Goal: Task Accomplishment & Management: Complete application form

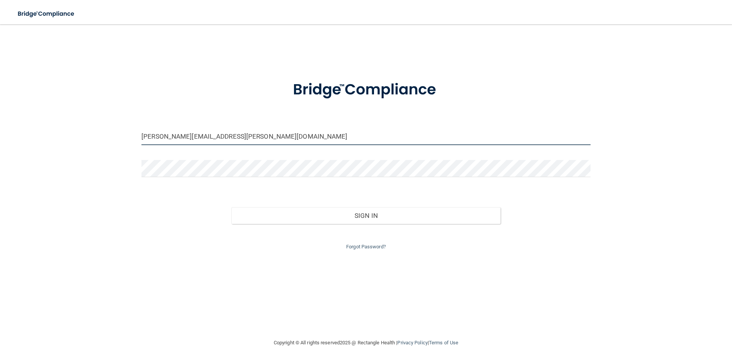
drag, startPoint x: 220, startPoint y: 138, endPoint x: 95, endPoint y: 132, distance: 125.6
click at [95, 132] on div "[PERSON_NAME][EMAIL_ADDRESS][PERSON_NAME][DOMAIN_NAME] Invalid email/password. …" at bounding box center [365, 181] width 701 height 299
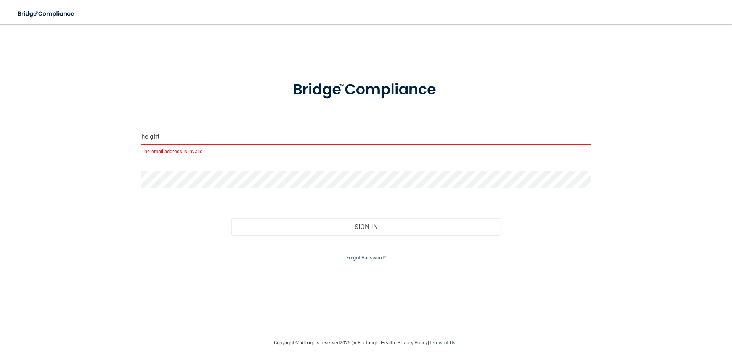
type input "[EMAIL_ADDRESS][DOMAIN_NAME]"
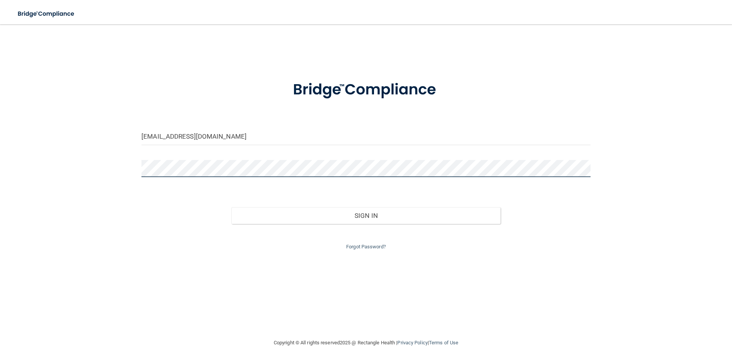
click at [86, 168] on div "[EMAIL_ADDRESS][DOMAIN_NAME] Invalid email/password. You don't have permission …" at bounding box center [365, 181] width 701 height 299
click at [120, 170] on div "[EMAIL_ADDRESS][DOMAIN_NAME] Invalid email/password. You don't have permission …" at bounding box center [365, 181] width 701 height 299
click at [231, 207] on button "Sign In" at bounding box center [366, 215] width 270 height 17
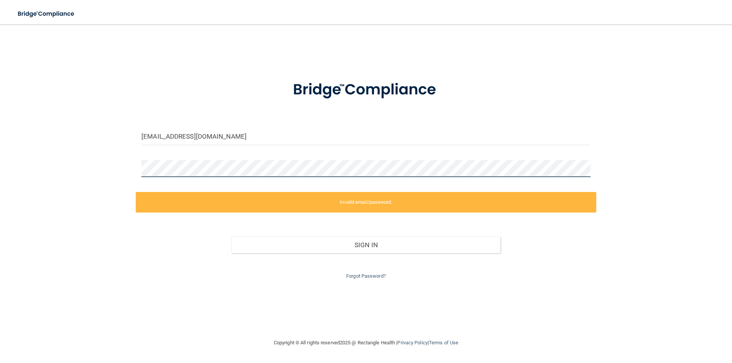
click at [108, 167] on div "[EMAIL_ADDRESS][DOMAIN_NAME] Invalid email/password. You don't have permission …" at bounding box center [365, 181] width 701 height 299
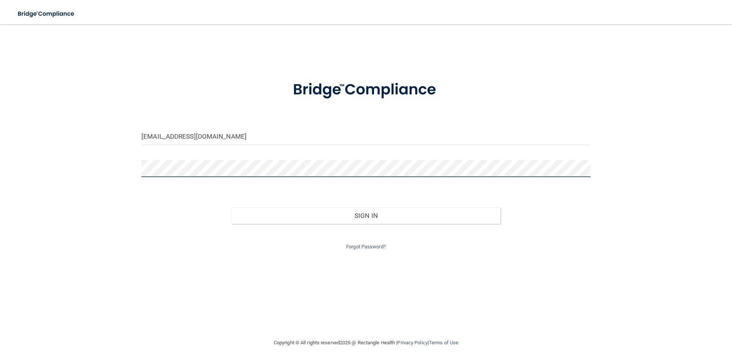
click at [231, 207] on button "Sign In" at bounding box center [366, 215] width 270 height 17
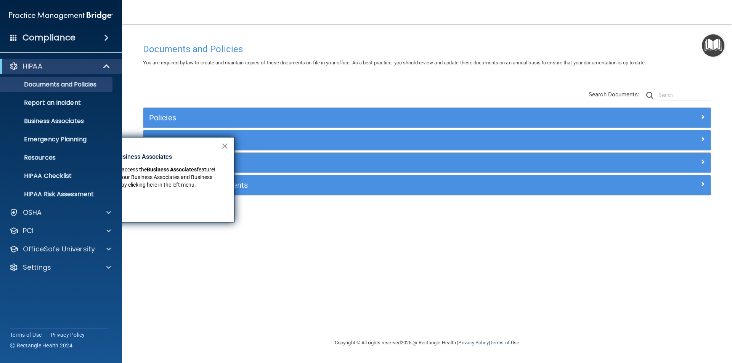
click at [225, 146] on button "×" at bounding box center [224, 146] width 7 height 12
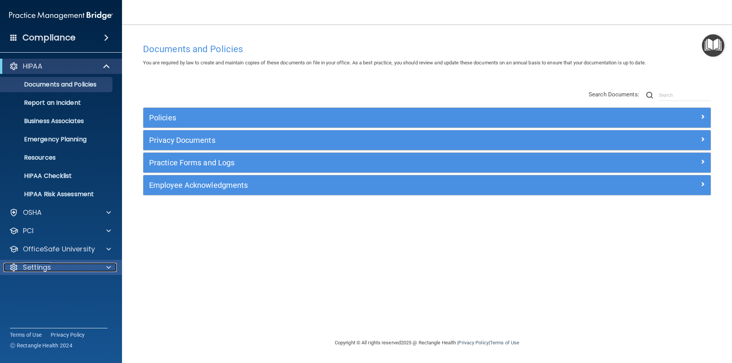
click at [108, 268] on span at bounding box center [108, 267] width 5 height 9
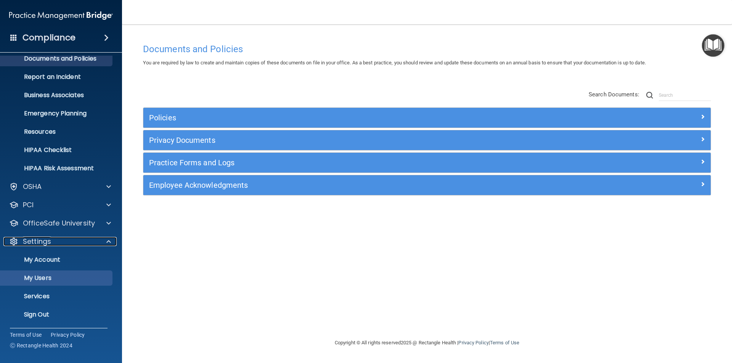
scroll to position [26, 0]
click at [63, 275] on p "My Users" at bounding box center [57, 278] width 104 height 8
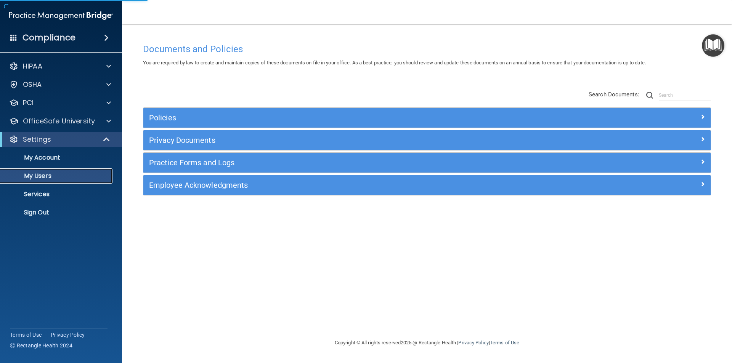
select select "20"
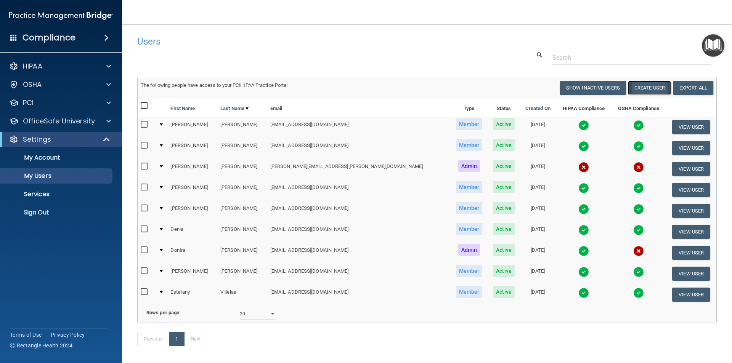
click at [647, 88] on button "Create User" at bounding box center [649, 88] width 43 height 14
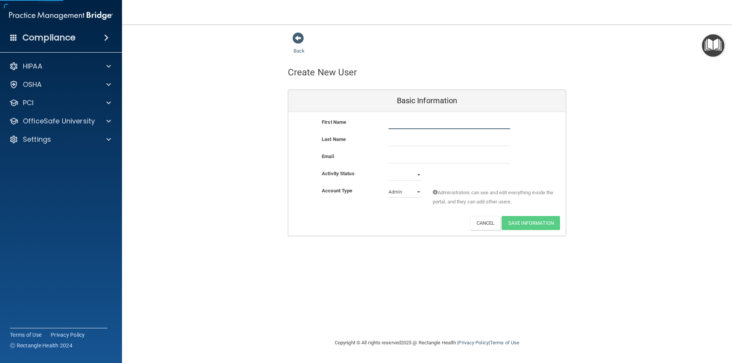
click at [411, 125] on input "text" at bounding box center [449, 123] width 122 height 11
type input "[PERSON_NAME]"
click at [400, 158] on input "email" at bounding box center [449, 157] width 122 height 11
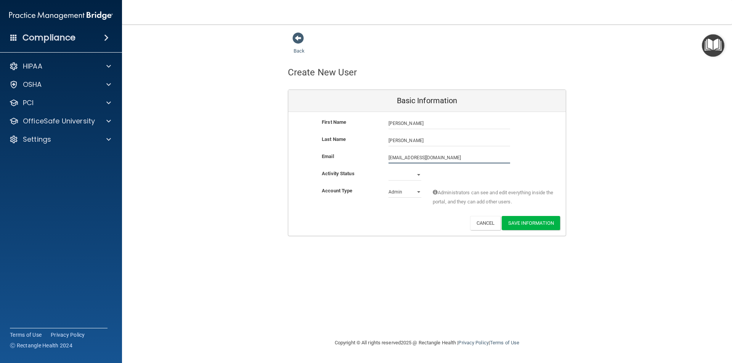
type input "[EMAIL_ADDRESS][DOMAIN_NAME]"
click at [417, 173] on select "Active Inactive" at bounding box center [404, 176] width 33 height 11
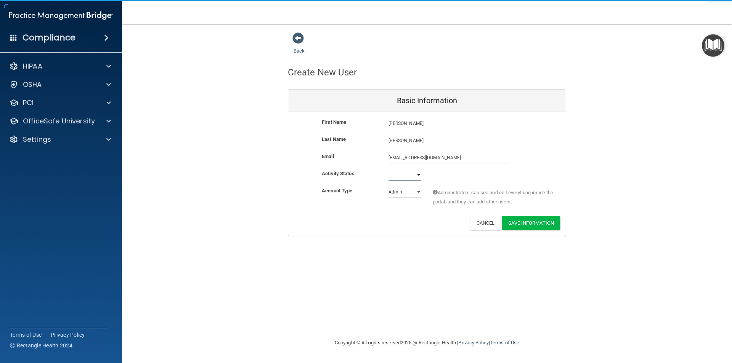
select select "active"
click at [388, 169] on select "Active Inactive" at bounding box center [404, 174] width 33 height 11
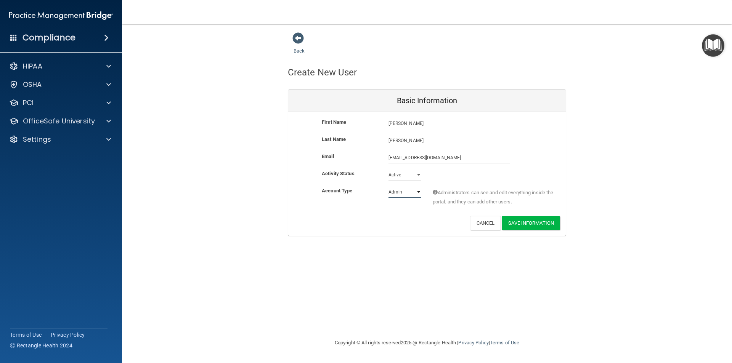
click at [416, 192] on select "Admin Member" at bounding box center [404, 191] width 33 height 11
select select "practice_member"
click at [388, 186] on select "Admin Member" at bounding box center [404, 191] width 33 height 11
click at [530, 223] on button "Save Information" at bounding box center [531, 223] width 58 height 14
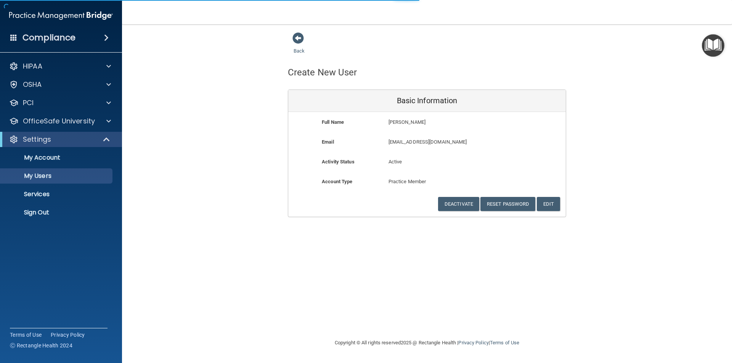
select select "20"
